Goal: Transaction & Acquisition: Purchase product/service

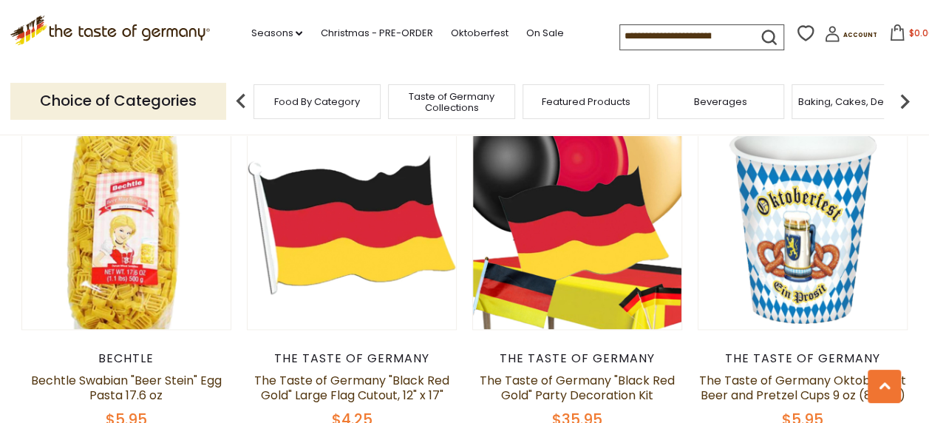
scroll to position [390, 0]
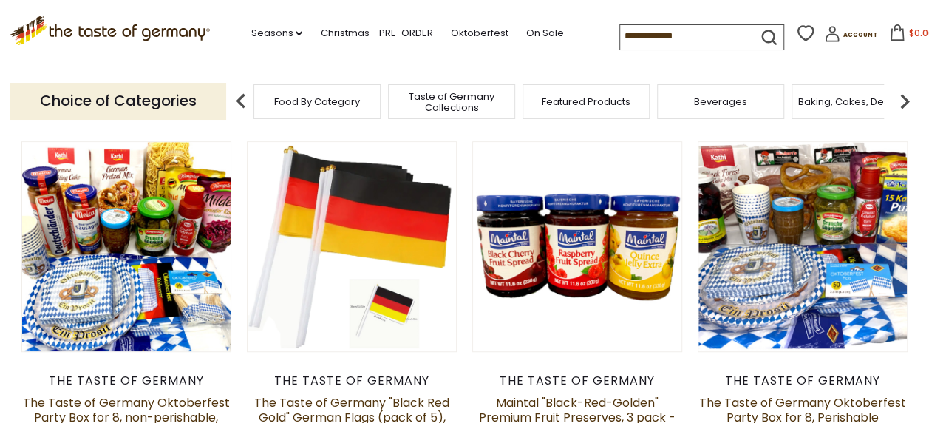
click at [633, 33] on input at bounding box center [682, 35] width 125 height 21
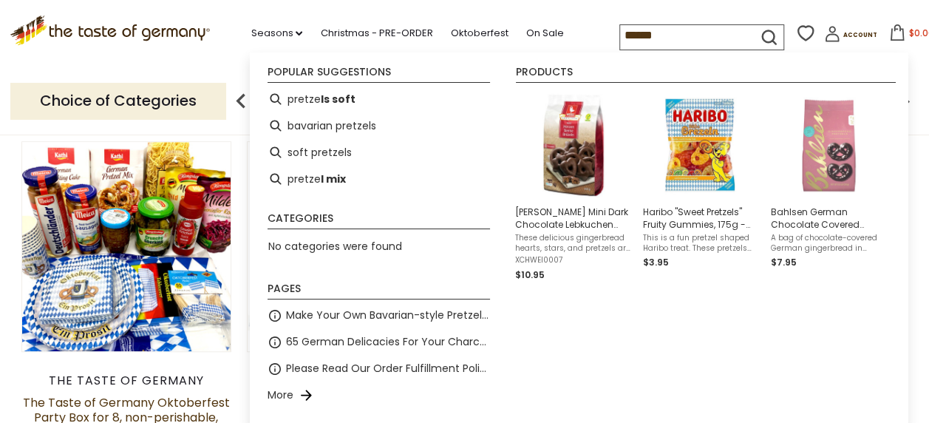
type input "*******"
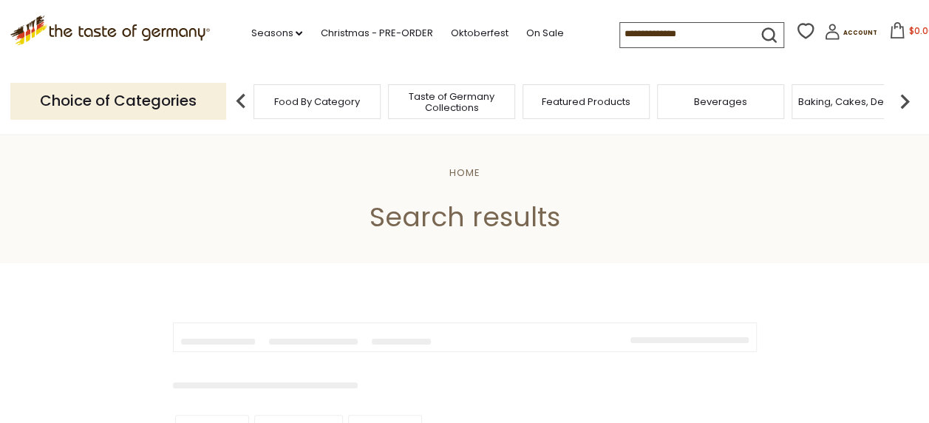
type input "*******"
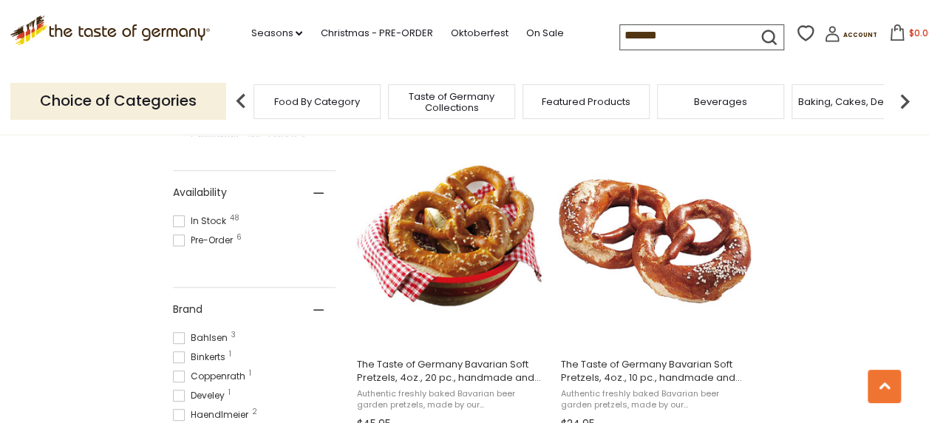
scroll to position [619, 0]
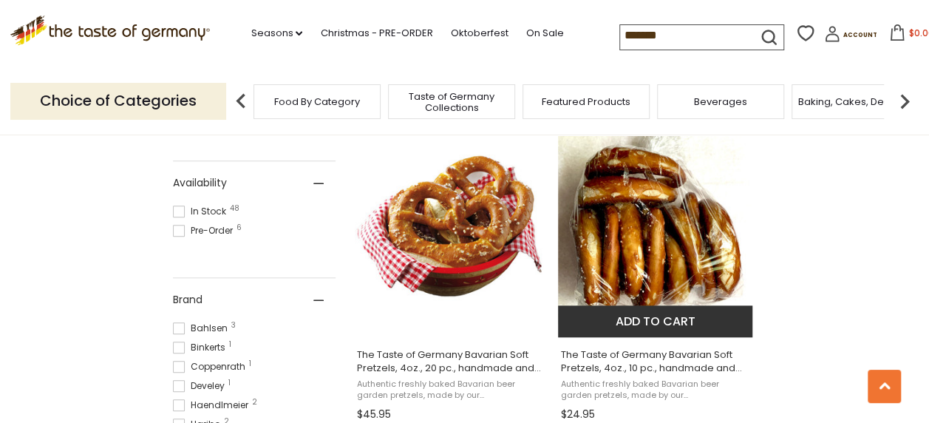
click at [616, 226] on img "The Taste of Germany Bavarian Soft Pretzels, 4oz., 10 pc., handmade and frozen" at bounding box center [656, 226] width 196 height 196
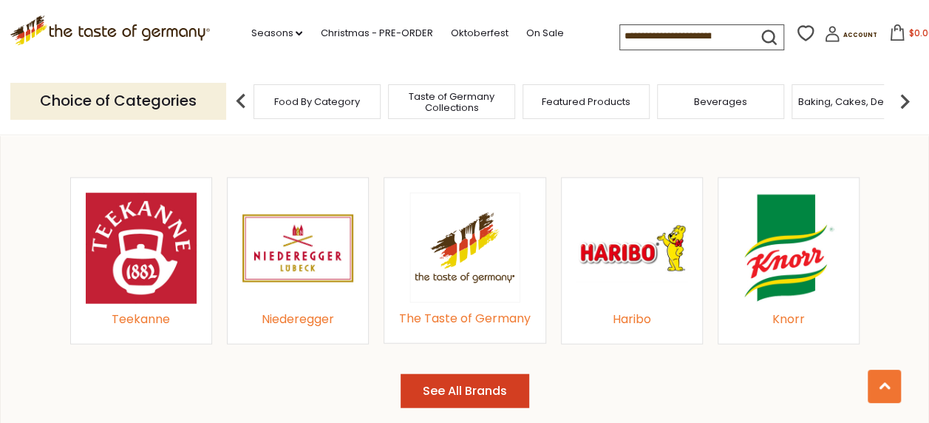
scroll to position [1633, 0]
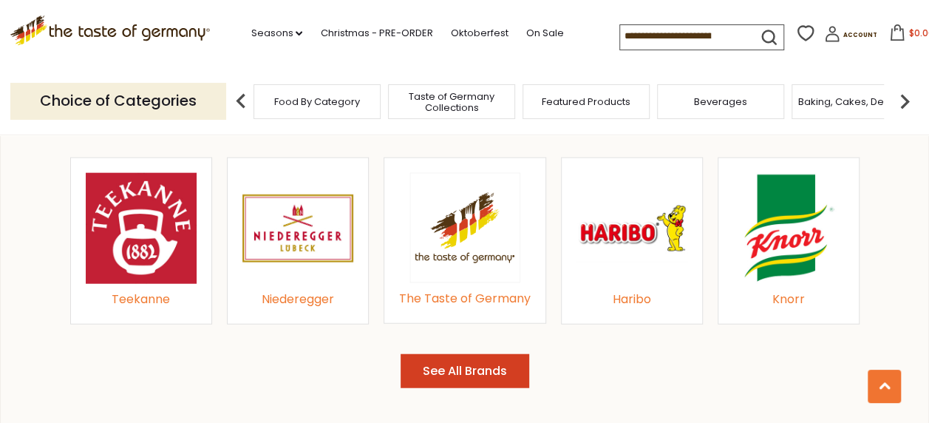
click at [798, 214] on img at bounding box center [788, 228] width 111 height 111
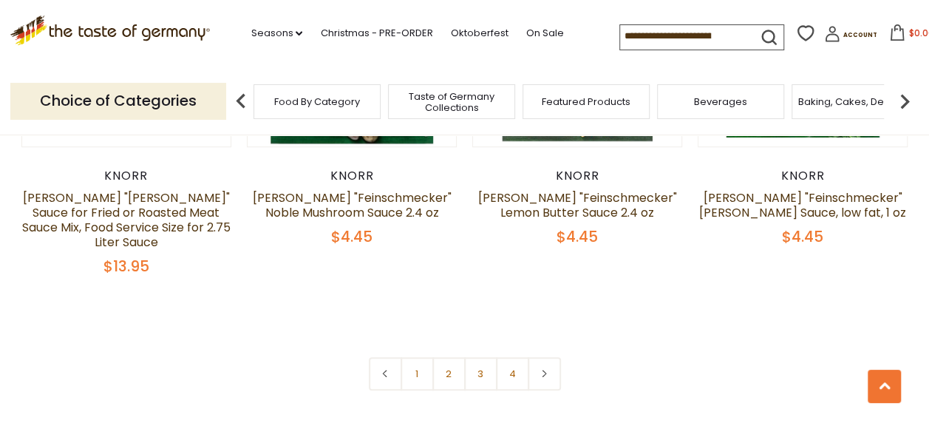
scroll to position [3302, 0]
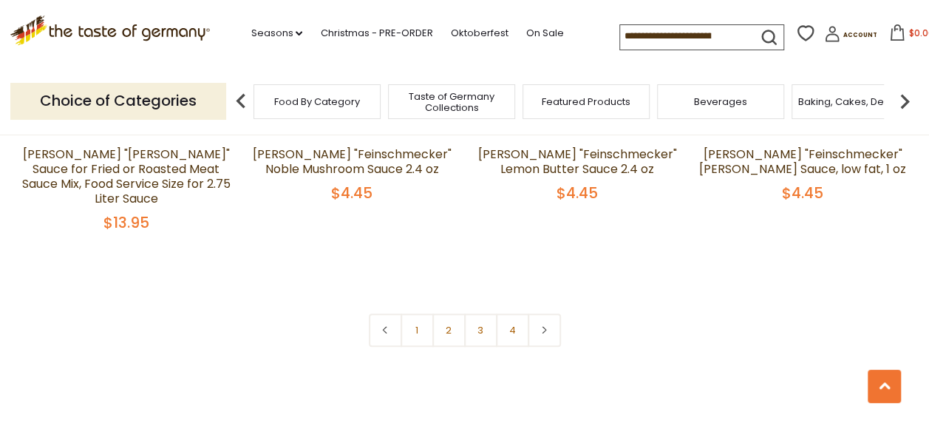
click at [444, 313] on link "2" at bounding box center [448, 329] width 33 height 33
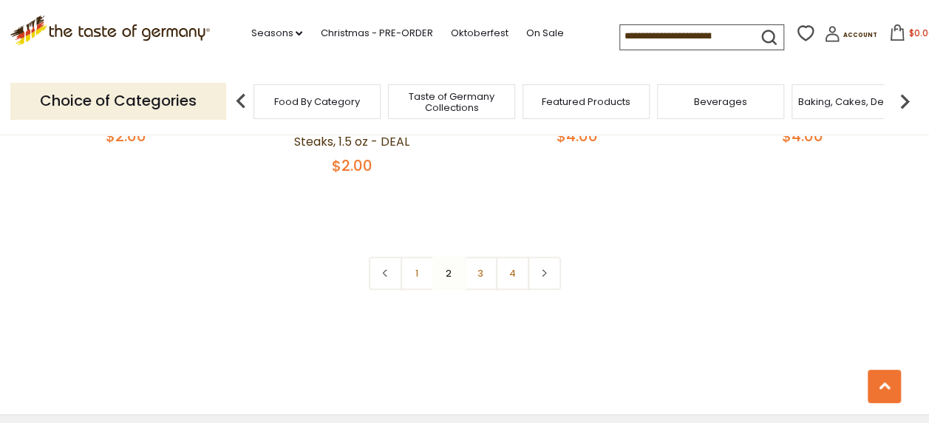
scroll to position [3356, 0]
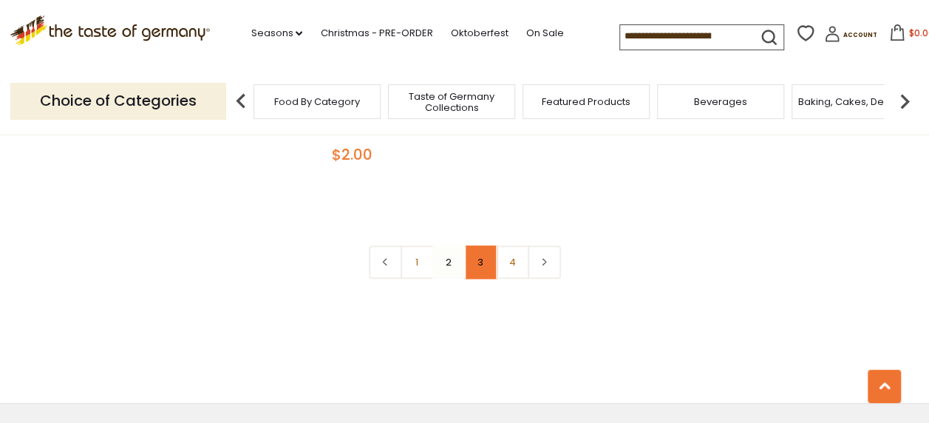
click at [481, 245] on link "3" at bounding box center [480, 261] width 33 height 33
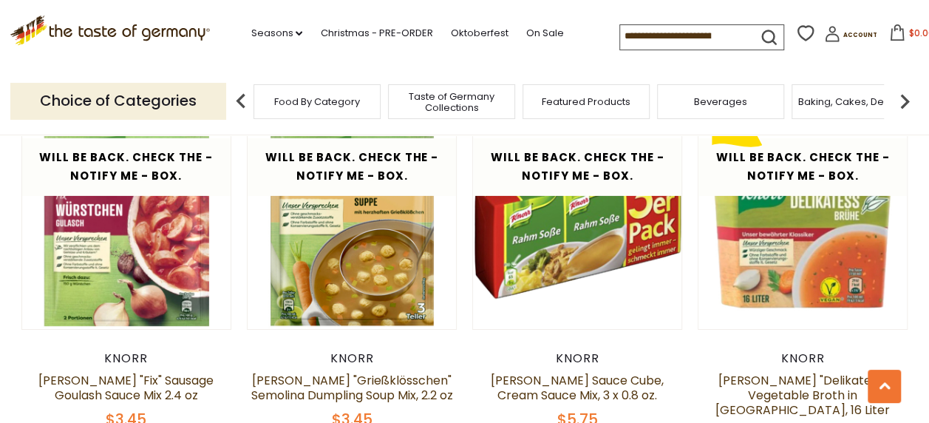
scroll to position [2359, 0]
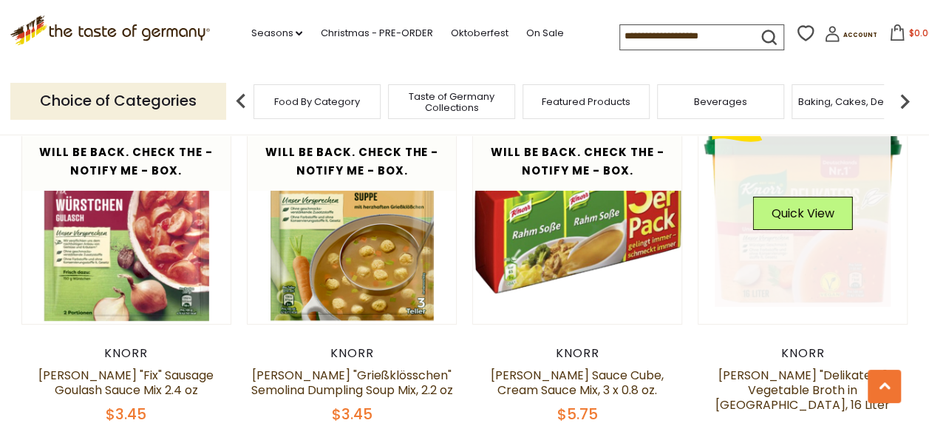
click at [794, 210] on link at bounding box center [803, 220] width 176 height 176
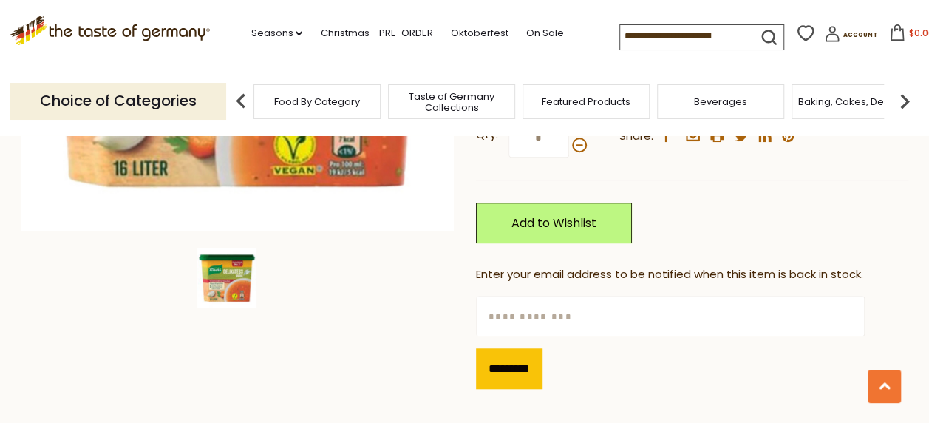
scroll to position [418, 0]
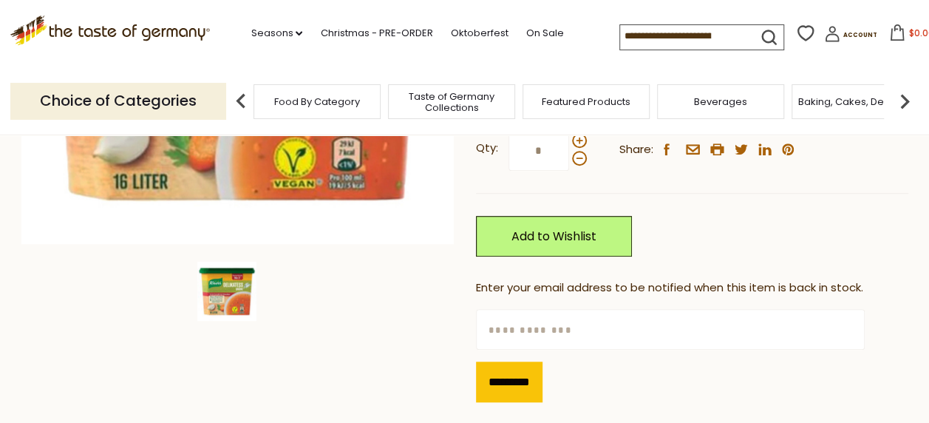
click at [503, 309] on input "text" at bounding box center [670, 329] width 389 height 41
type input "**********"
click at [501, 361] on input "*********" at bounding box center [509, 381] width 67 height 41
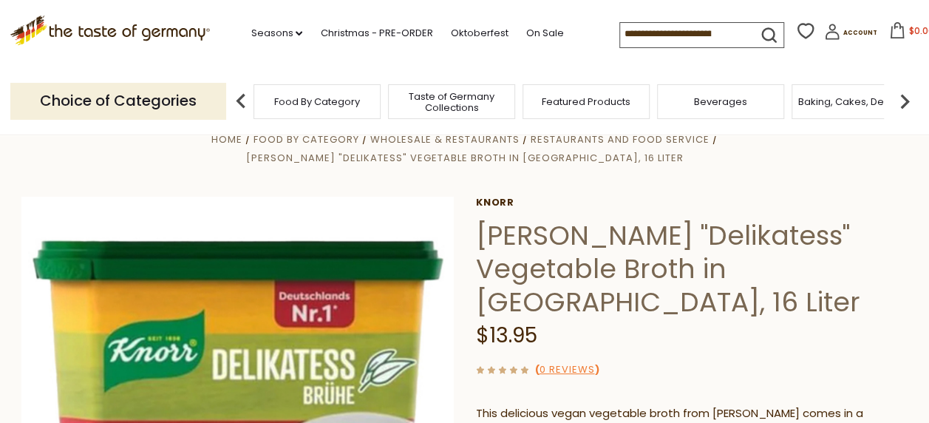
scroll to position [30, 0]
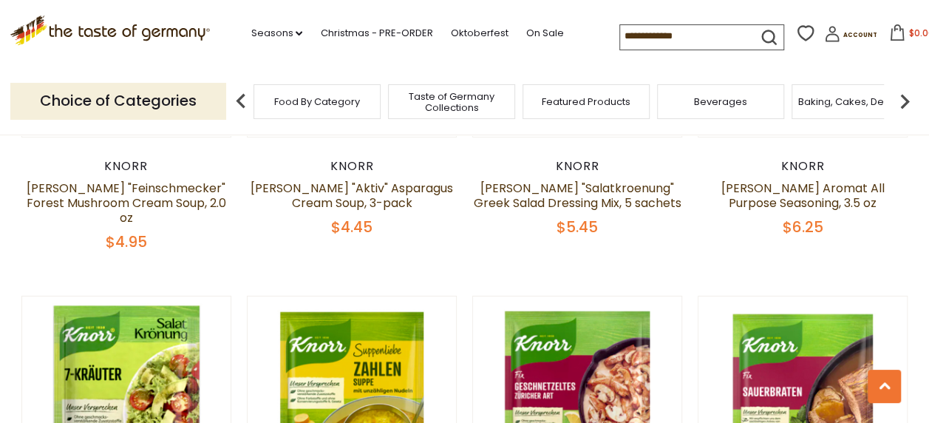
scroll to position [2172, 0]
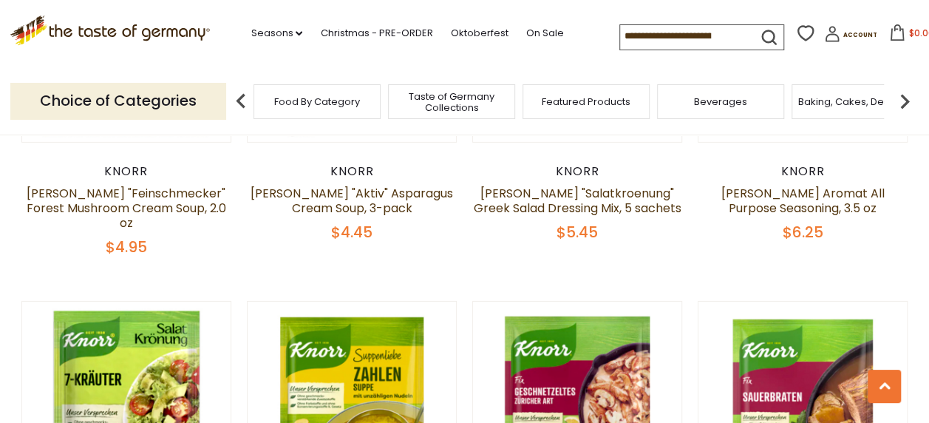
drag, startPoint x: 910, startPoint y: 235, endPoint x: 914, endPoint y: 220, distance: 15.2
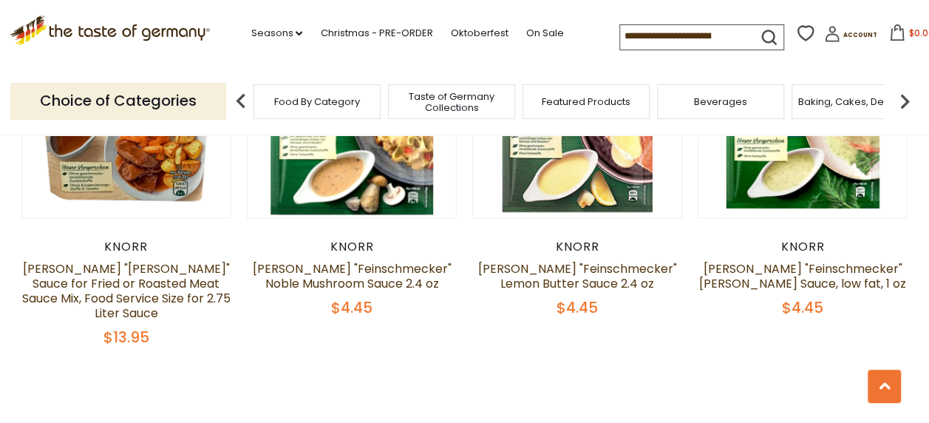
scroll to position [3215, 0]
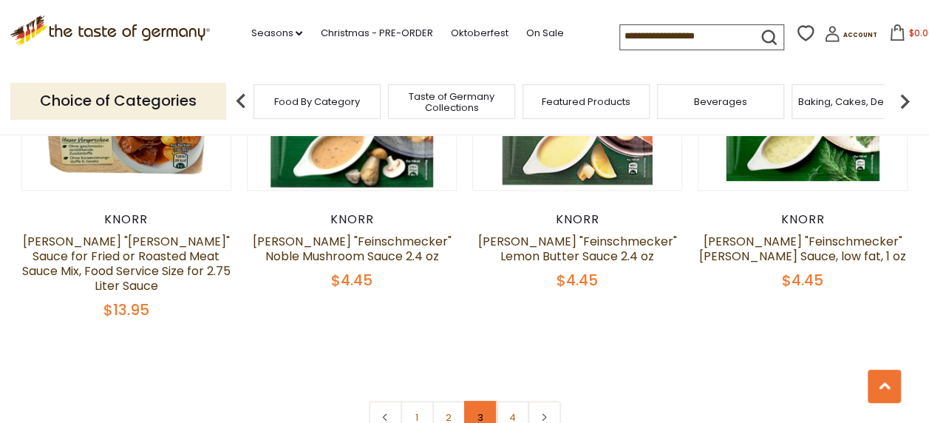
click at [482, 401] on link "3" at bounding box center [480, 417] width 33 height 33
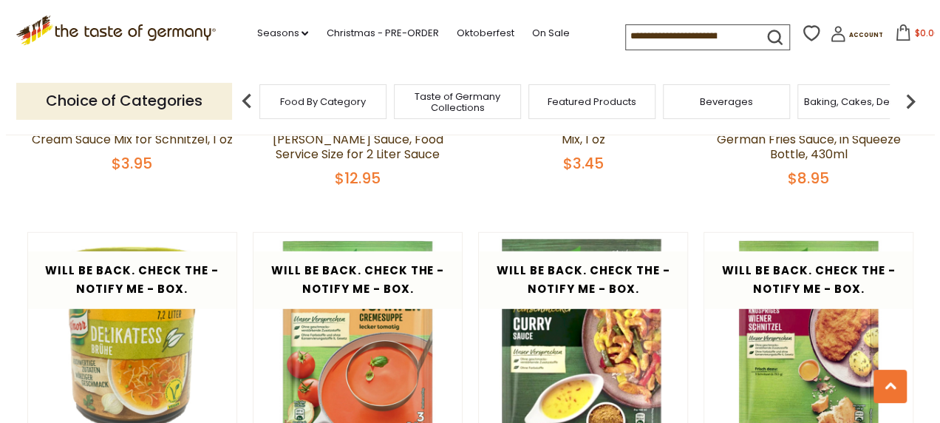
scroll to position [1877, 0]
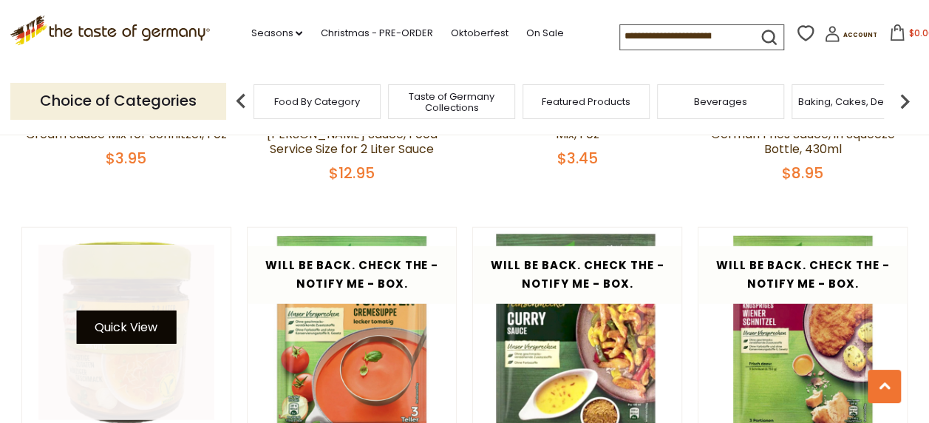
click at [131, 310] on button "Quick View" at bounding box center [126, 326] width 100 height 33
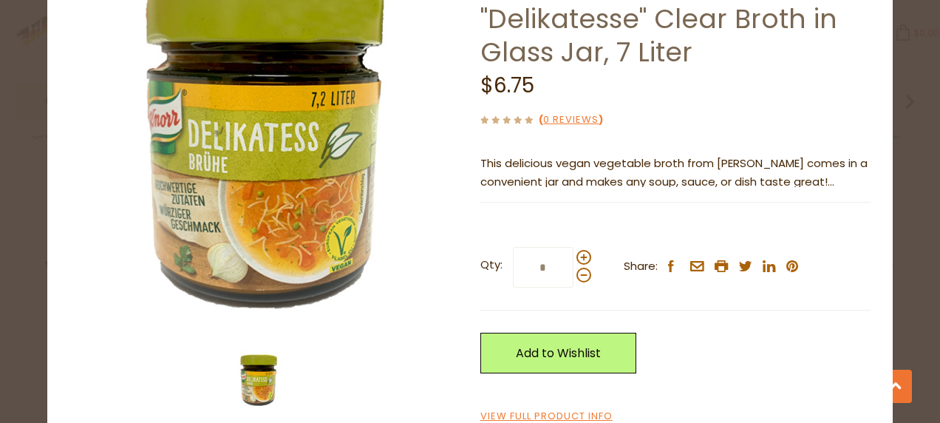
scroll to position [143, 0]
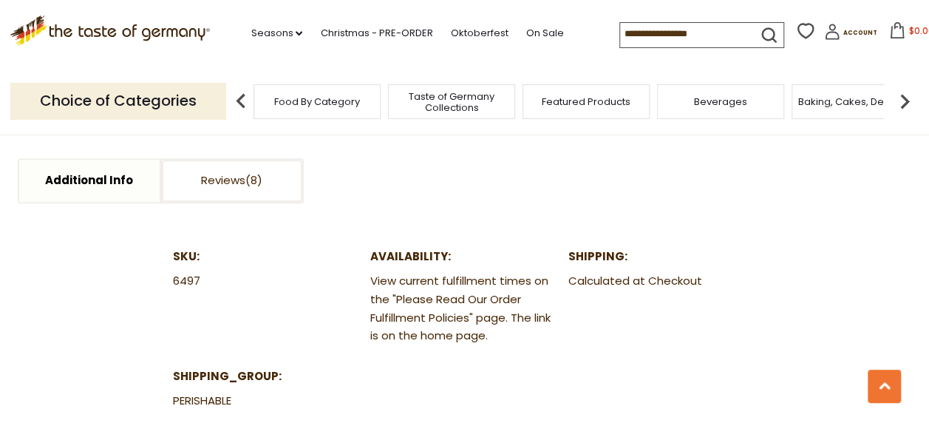
scroll to position [1633, 0]
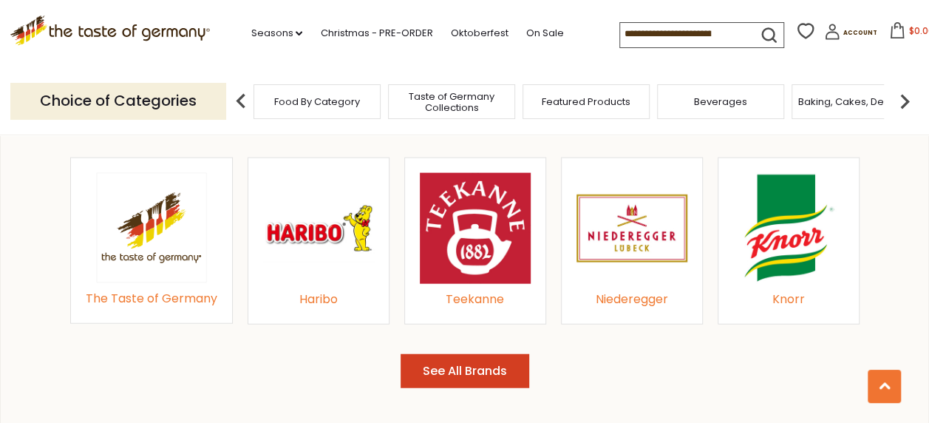
click at [792, 222] on img at bounding box center [788, 228] width 111 height 111
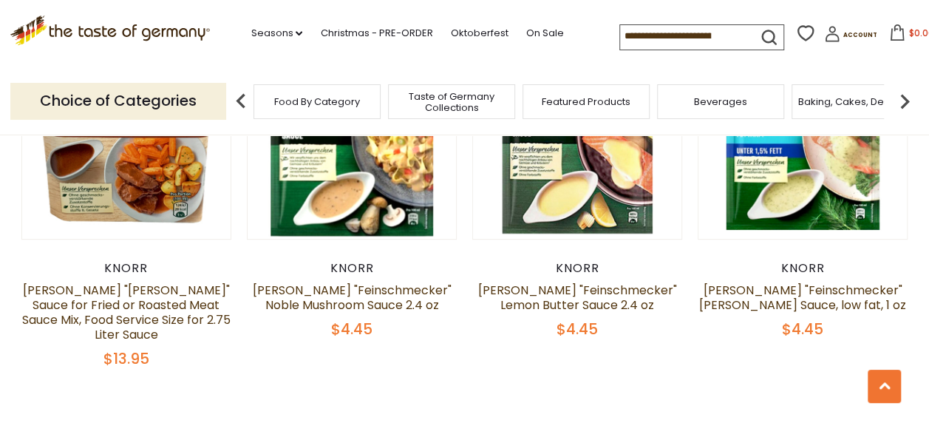
scroll to position [3145, 0]
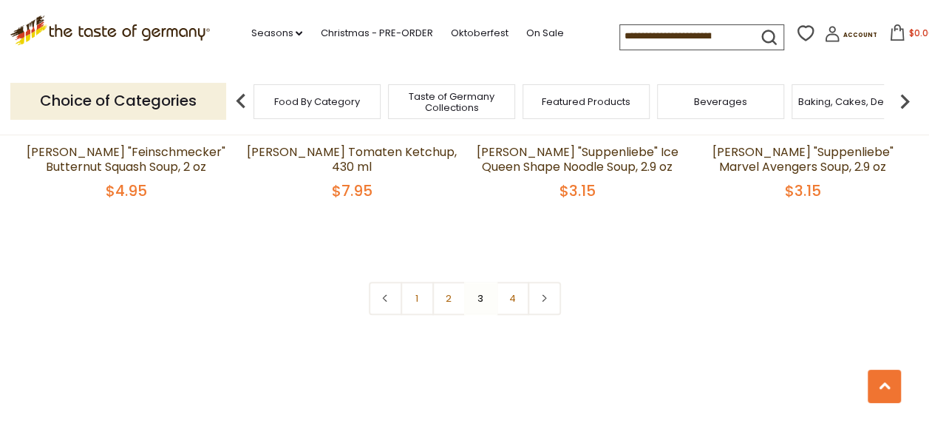
scroll to position [3345, 0]
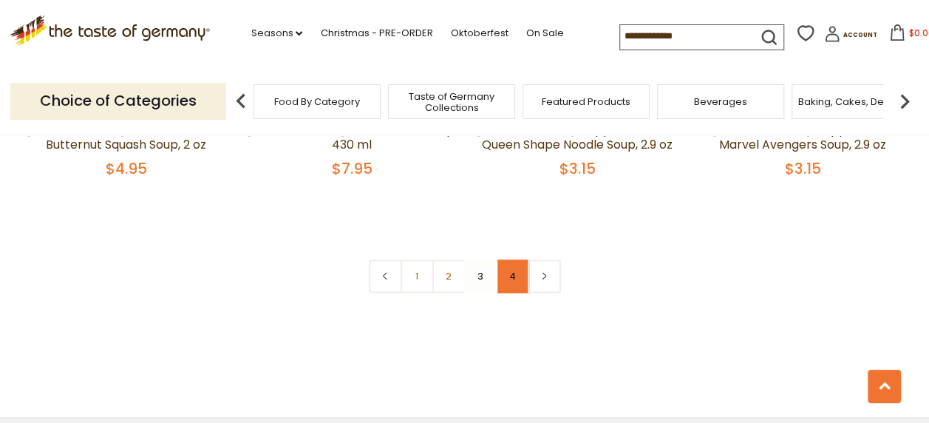
click at [515, 259] on link "4" at bounding box center [512, 275] width 33 height 33
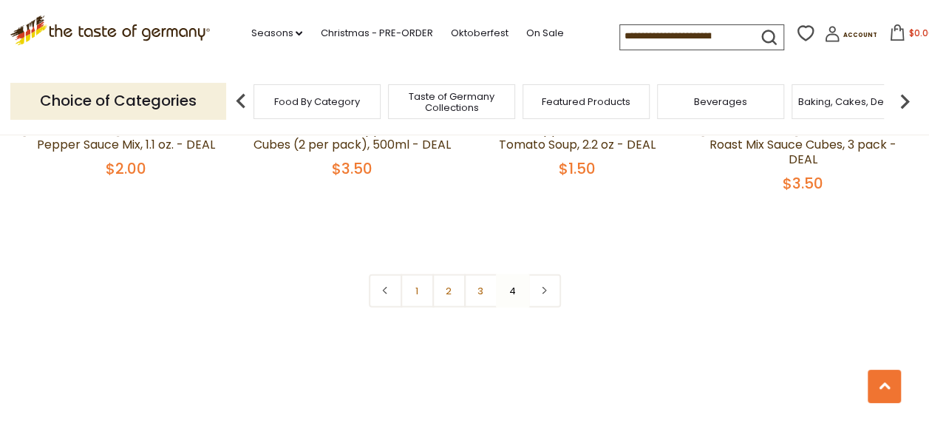
scroll to position [1487, 0]
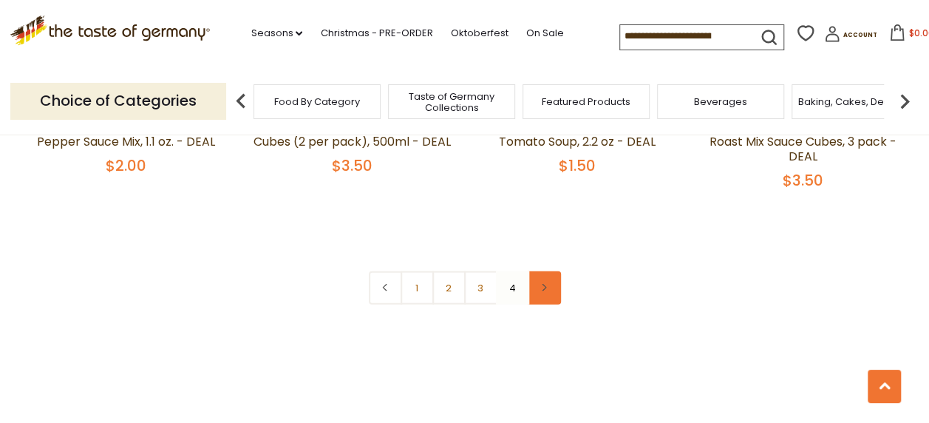
click at [551, 271] on link at bounding box center [544, 287] width 33 height 33
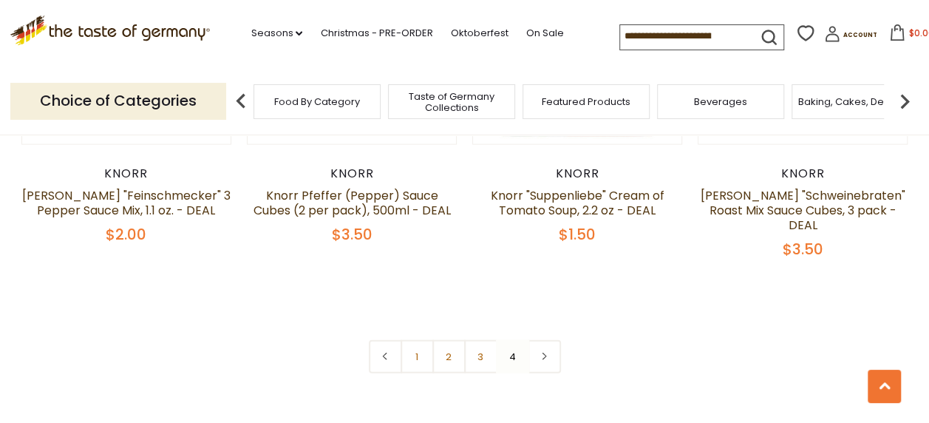
scroll to position [1415, 0]
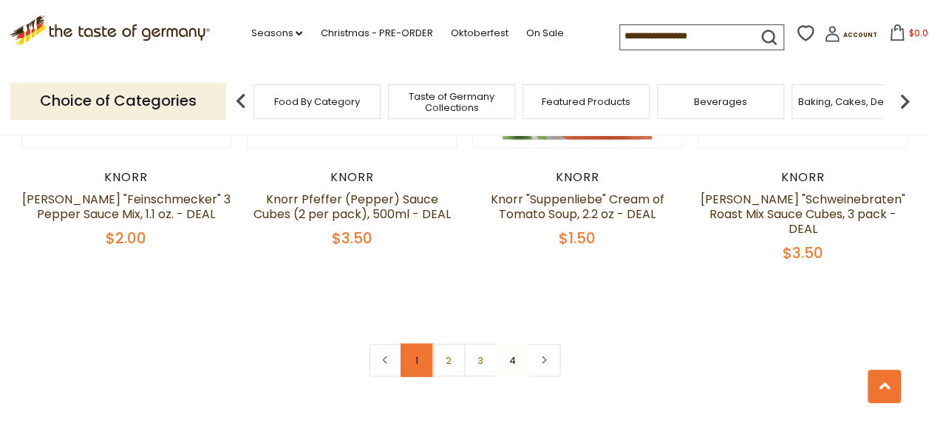
click at [415, 344] on link "1" at bounding box center [417, 360] width 33 height 33
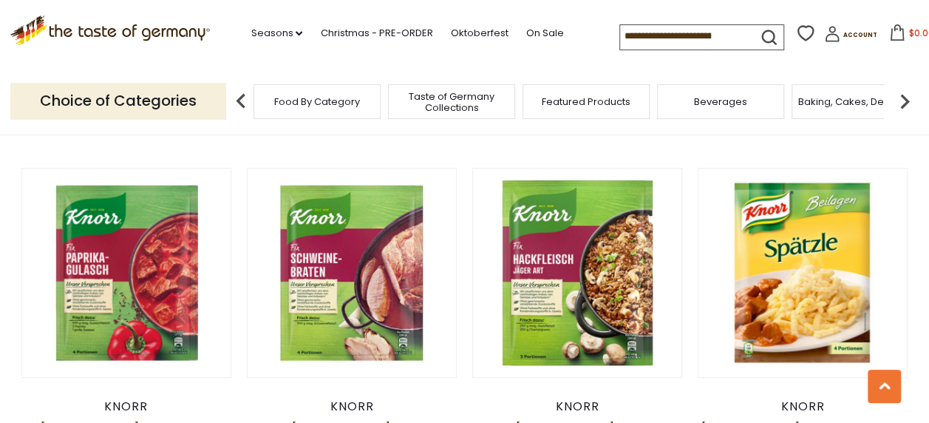
scroll to position [2670, 0]
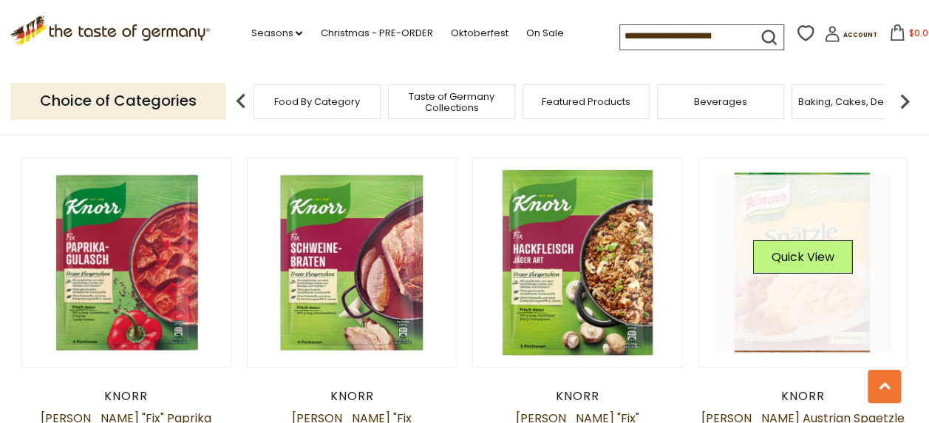
click at [793, 243] on link at bounding box center [803, 262] width 176 height 176
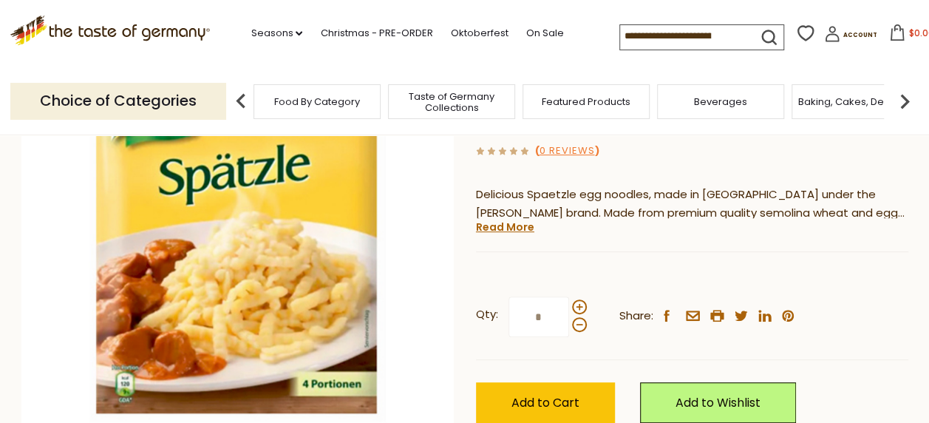
scroll to position [223, 0]
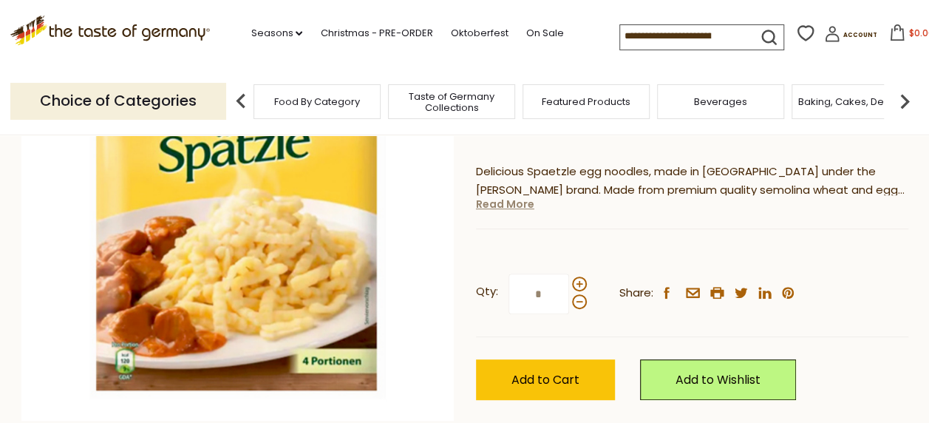
click at [494, 201] on link "Read More" at bounding box center [505, 204] width 58 height 15
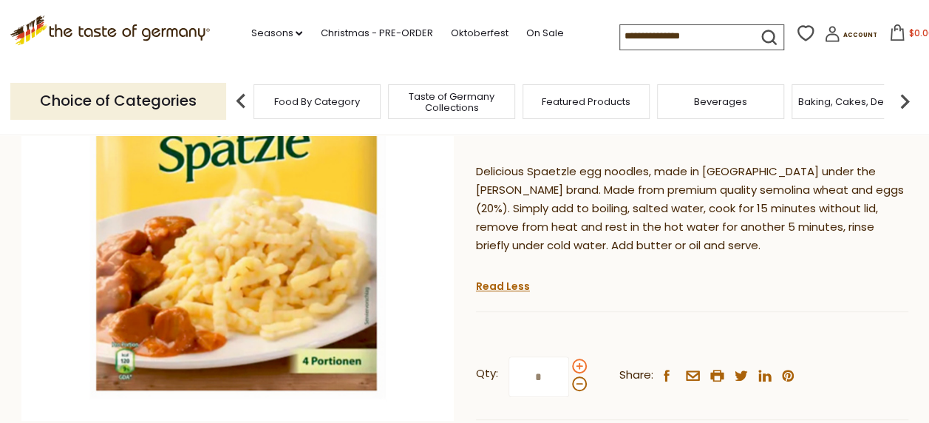
click at [578, 363] on span at bounding box center [579, 365] width 15 height 15
click at [569, 363] on input "*" at bounding box center [539, 376] width 61 height 41
click at [578, 363] on span at bounding box center [579, 365] width 15 height 15
click at [569, 363] on input "*" at bounding box center [539, 376] width 61 height 41
click at [578, 364] on span at bounding box center [579, 365] width 15 height 15
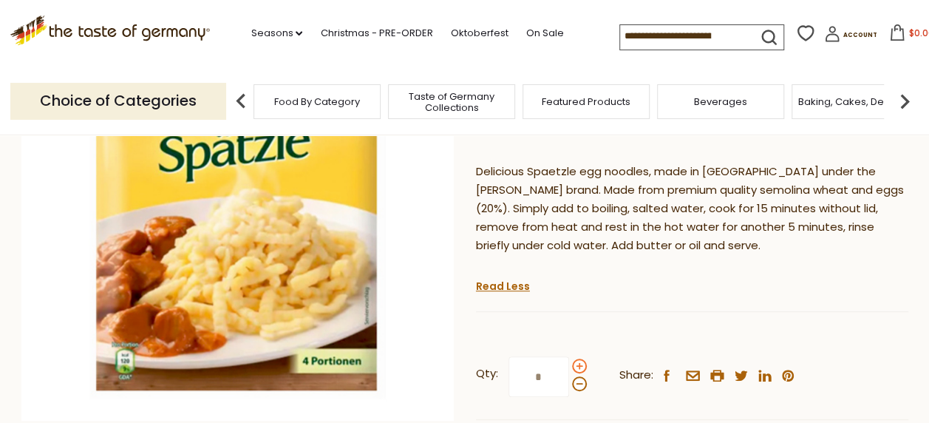
click at [569, 364] on input "*" at bounding box center [539, 376] width 61 height 41
click at [579, 369] on span at bounding box center [579, 365] width 15 height 15
click at [569, 369] on input "*" at bounding box center [539, 376] width 61 height 41
drag, startPoint x: 544, startPoint y: 377, endPoint x: 534, endPoint y: 378, distance: 10.4
click at [534, 378] on input "*" at bounding box center [539, 376] width 61 height 41
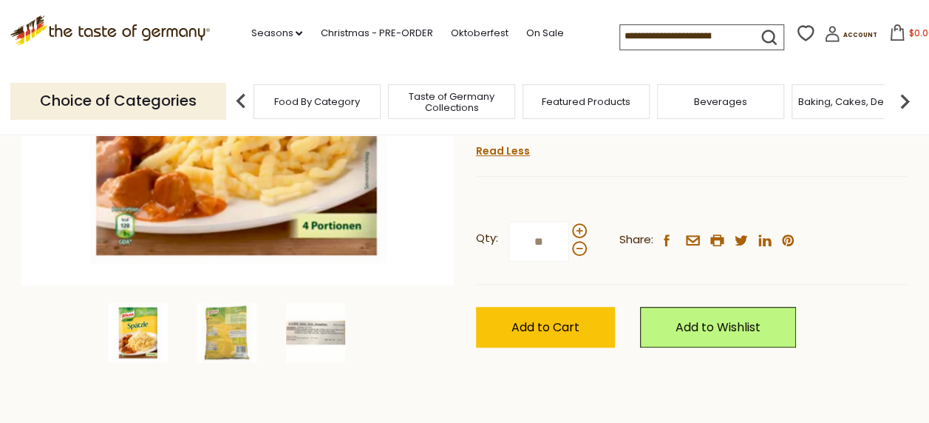
scroll to position [356, 0]
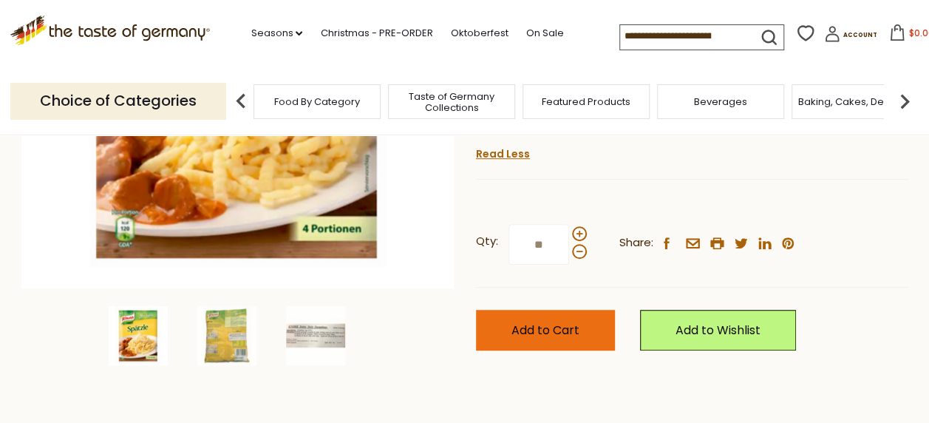
click at [545, 322] on span "Add to Cart" at bounding box center [545, 330] width 68 height 17
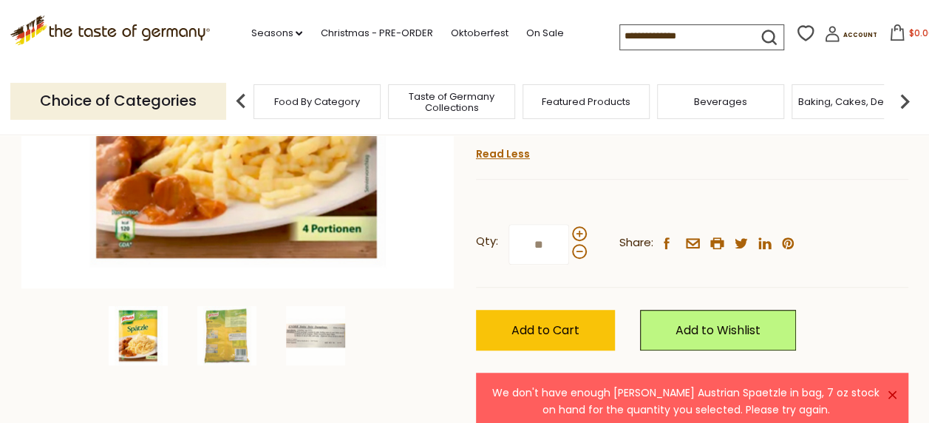
drag, startPoint x: 544, startPoint y: 245, endPoint x: 532, endPoint y: 248, distance: 12.0
click at [532, 248] on input "**" at bounding box center [539, 244] width 61 height 41
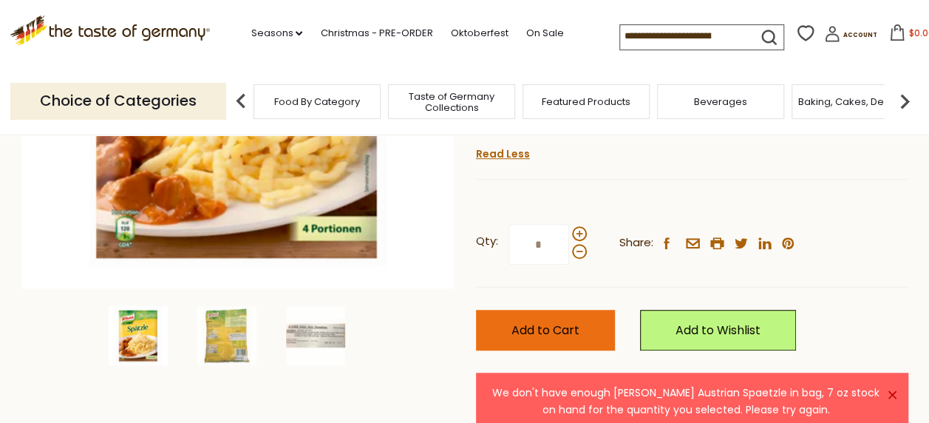
click at [572, 328] on span "Add to Cart" at bounding box center [545, 330] width 68 height 17
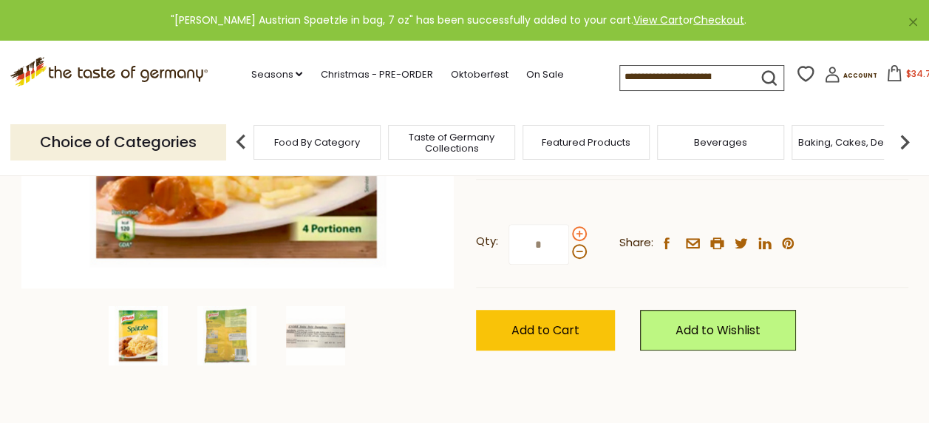
click at [576, 232] on span at bounding box center [579, 233] width 15 height 15
click at [569, 232] on input "*" at bounding box center [539, 244] width 61 height 41
type input "*"
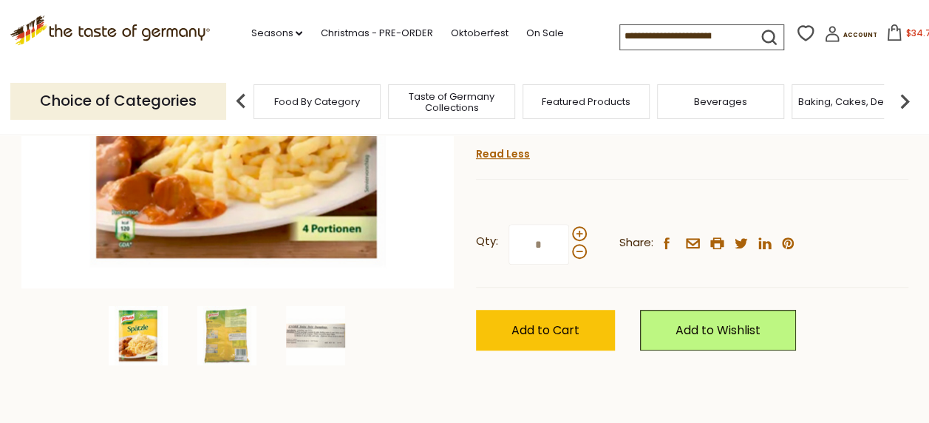
click at [893, 33] on button "$34.75" at bounding box center [911, 35] width 63 height 22
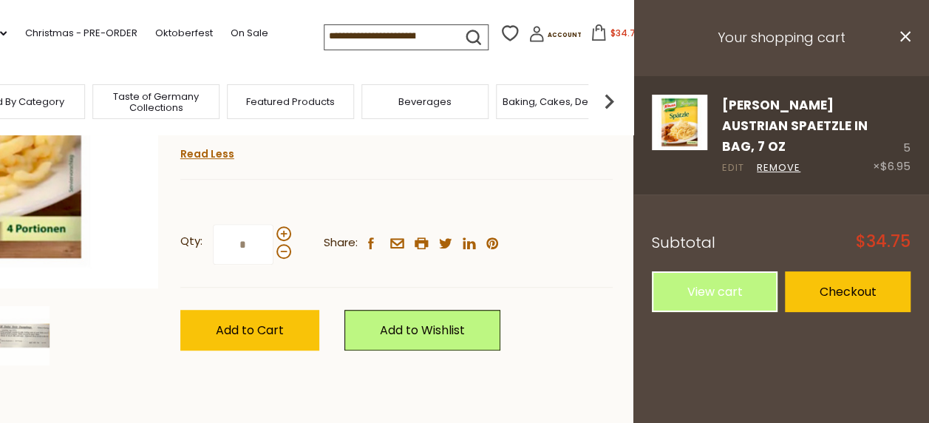
click at [732, 160] on link "Edit" at bounding box center [733, 168] width 22 height 16
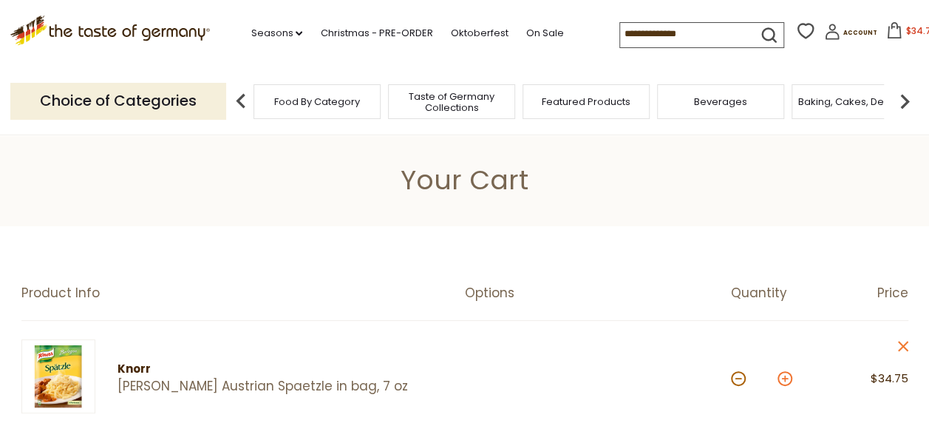
click at [781, 374] on button at bounding box center [785, 378] width 15 height 15
type input "*"
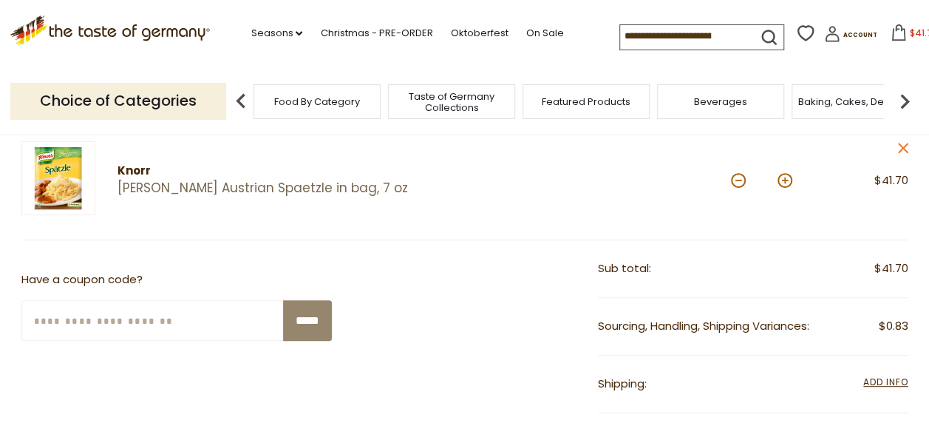
scroll to position [195, 0]
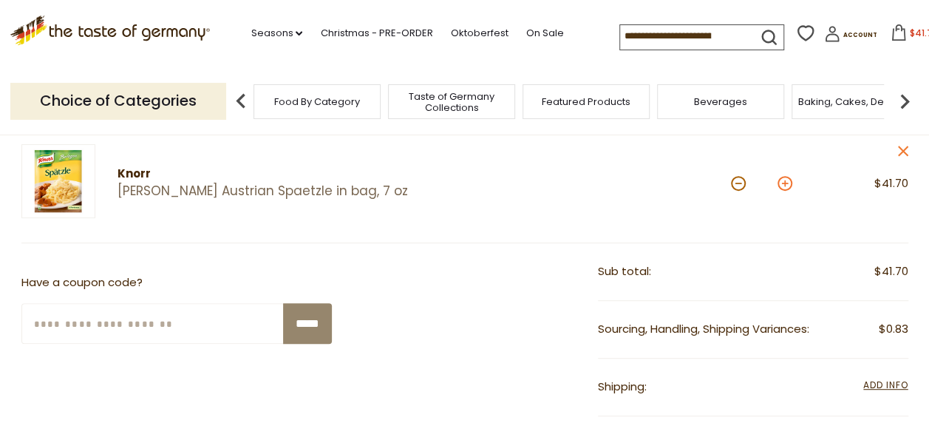
click at [783, 180] on button at bounding box center [785, 183] width 15 height 15
type input "*"
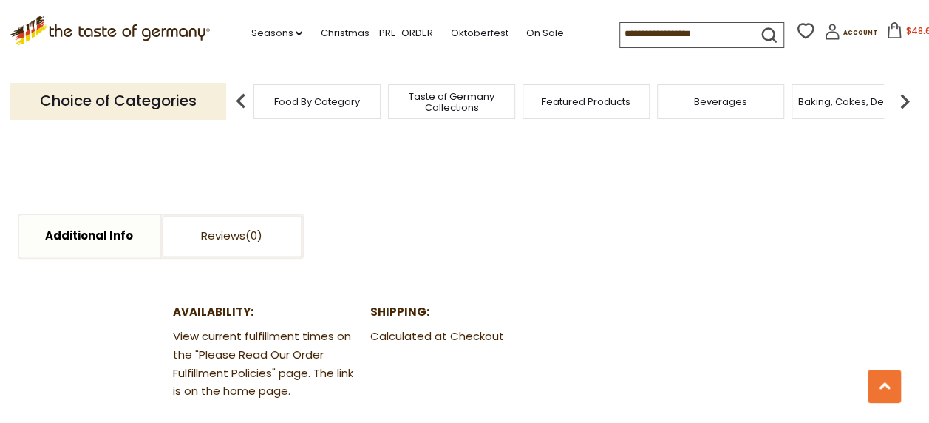
scroll to position [356, 0]
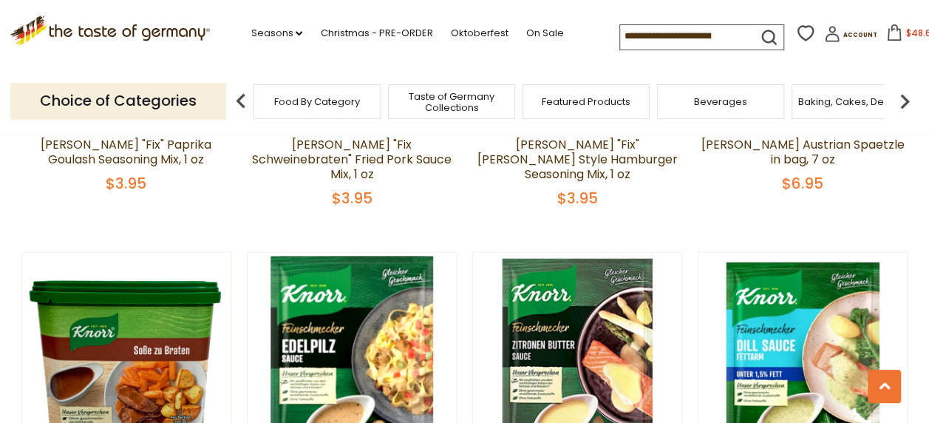
scroll to position [2938, 0]
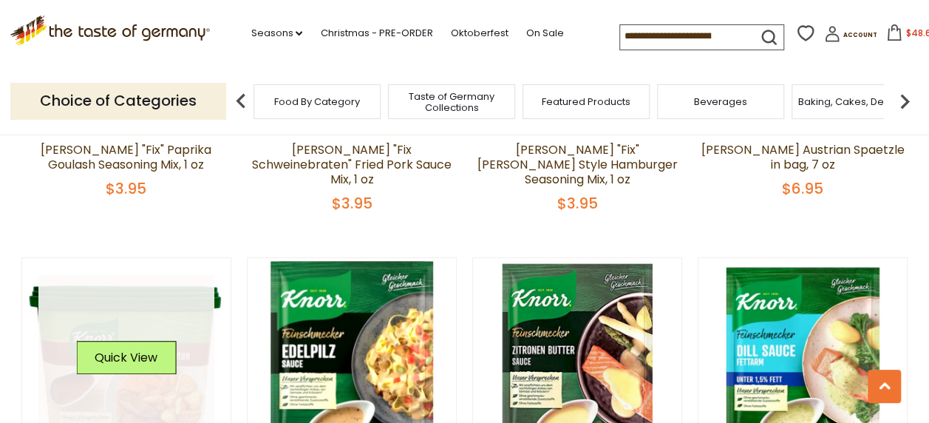
click at [155, 341] on div "Quick View" at bounding box center [126, 363] width 100 height 44
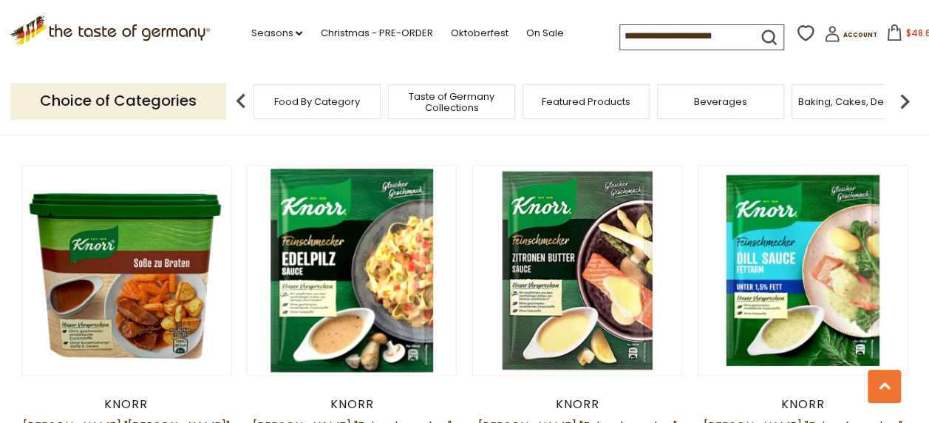
scroll to position [3079, 0]
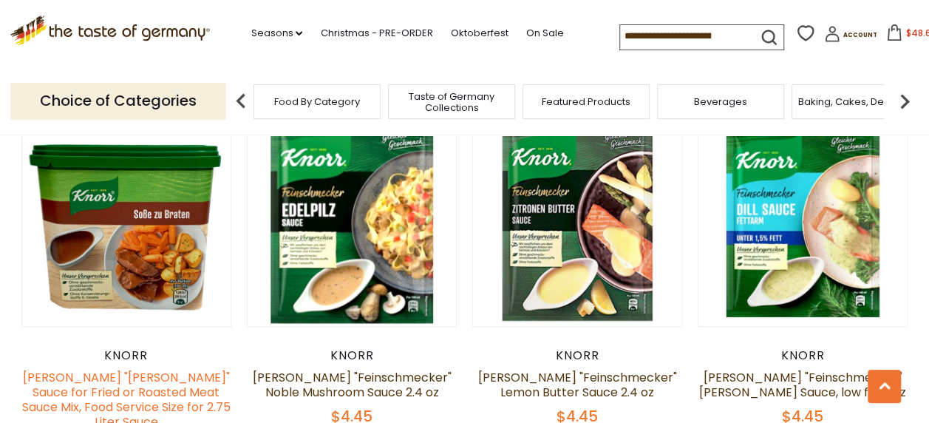
click at [99, 369] on link "[PERSON_NAME] "[PERSON_NAME]" Sauce for Fried or Roasted Meat Sauce Mix, Food S…" at bounding box center [126, 399] width 208 height 61
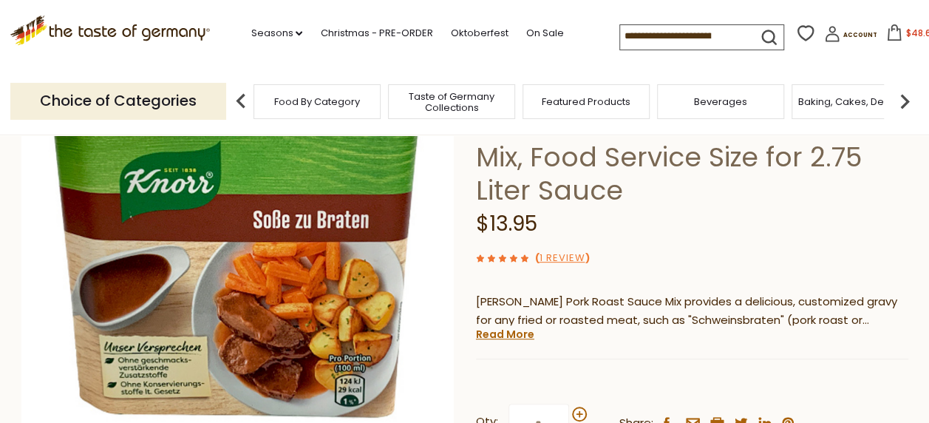
scroll to position [215, 0]
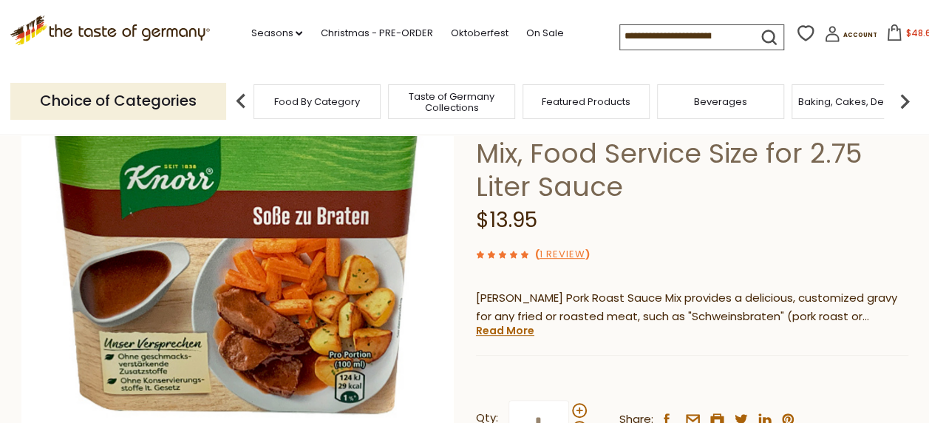
click at [498, 254] on div "[PERSON_NAME] [PERSON_NAME] "[PERSON_NAME]" Sauce for Fried or Roasted Meat Sau…" at bounding box center [692, 287] width 432 height 545
click at [523, 323] on link "Read More" at bounding box center [505, 330] width 58 height 15
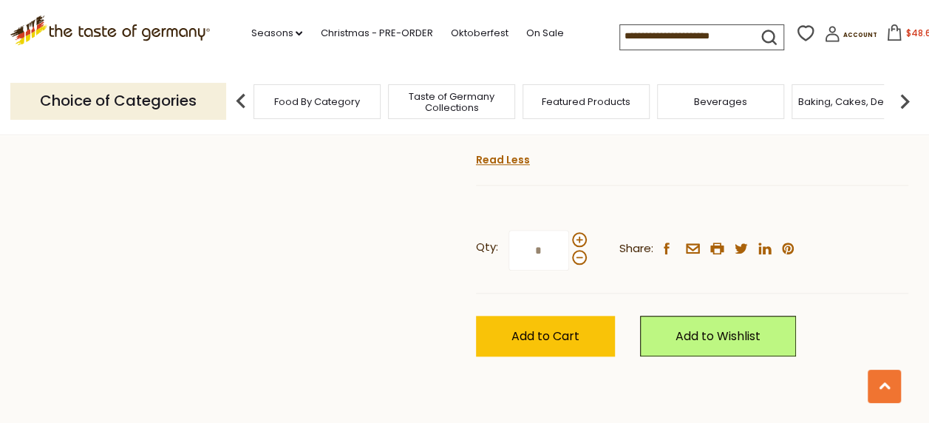
scroll to position [649, 0]
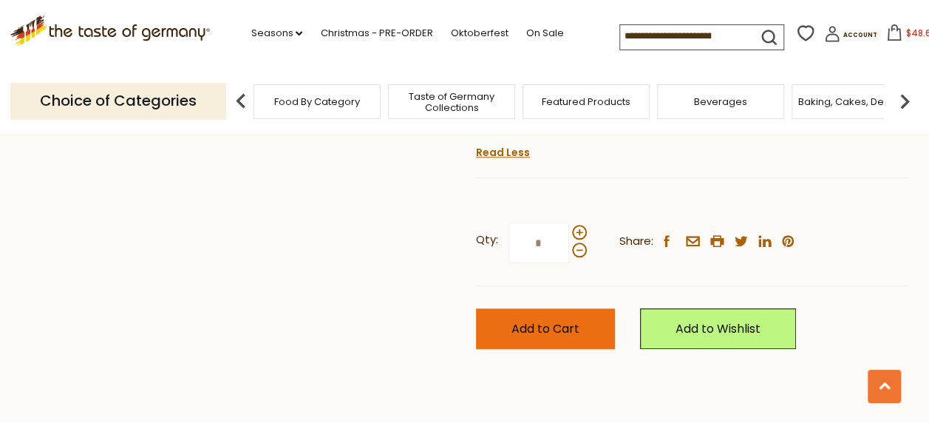
click at [565, 320] on span "Add to Cart" at bounding box center [545, 328] width 68 height 17
